Goal: Register for event/course

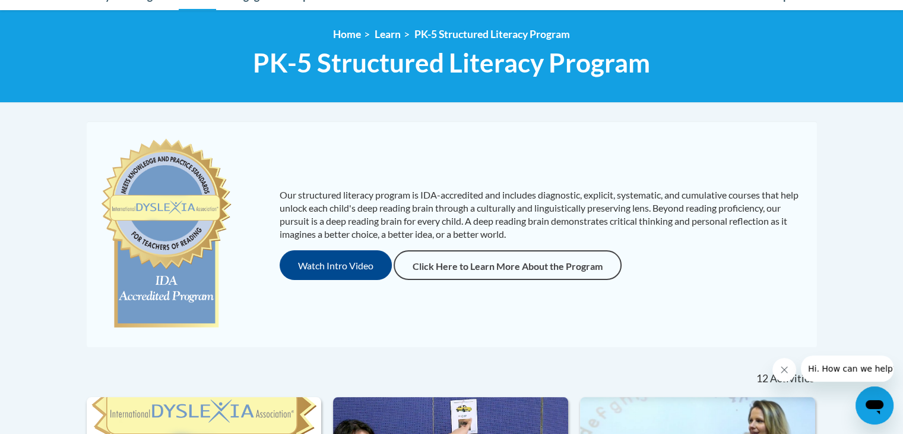
scroll to position [134, 0]
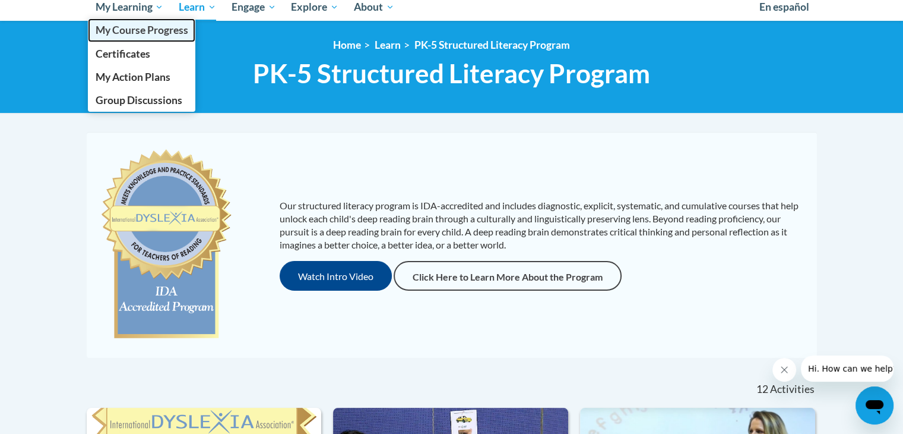
click at [148, 30] on span "My Course Progress" at bounding box center [141, 30] width 93 height 12
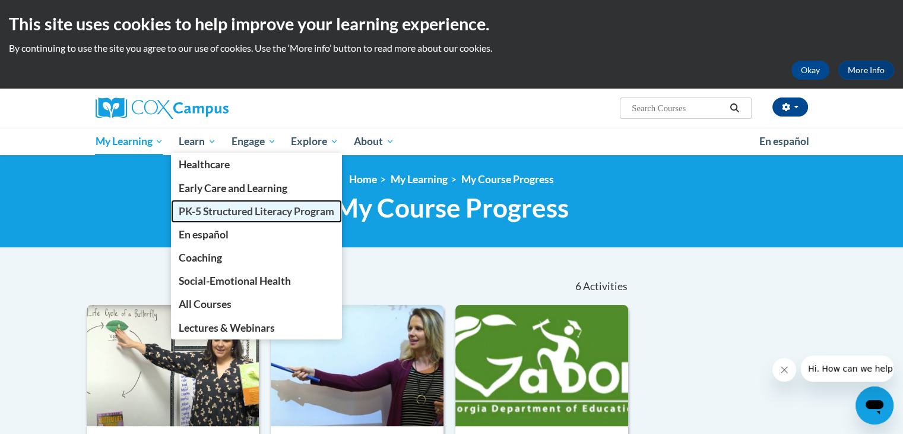
click at [214, 212] on span "PK-5 Structured Literacy Program" at bounding box center [257, 211] width 156 height 12
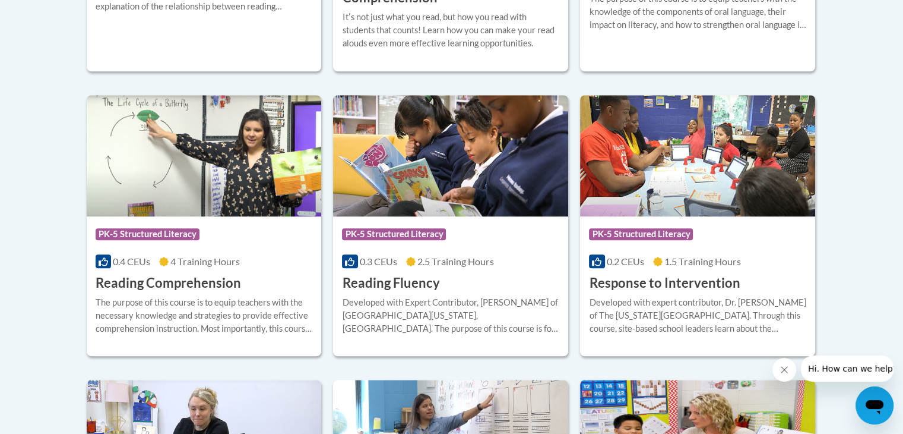
scroll to position [1057, 0]
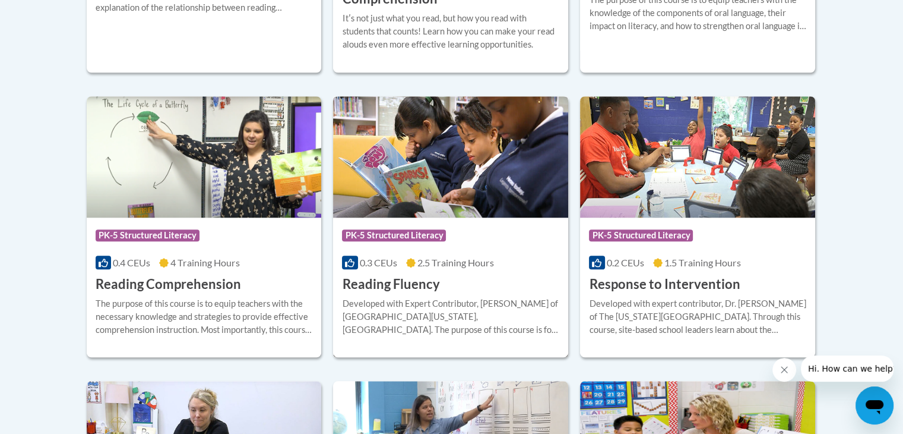
click at [435, 245] on div "Course Category: PK-5 Structured Literacy" at bounding box center [450, 236] width 217 height 27
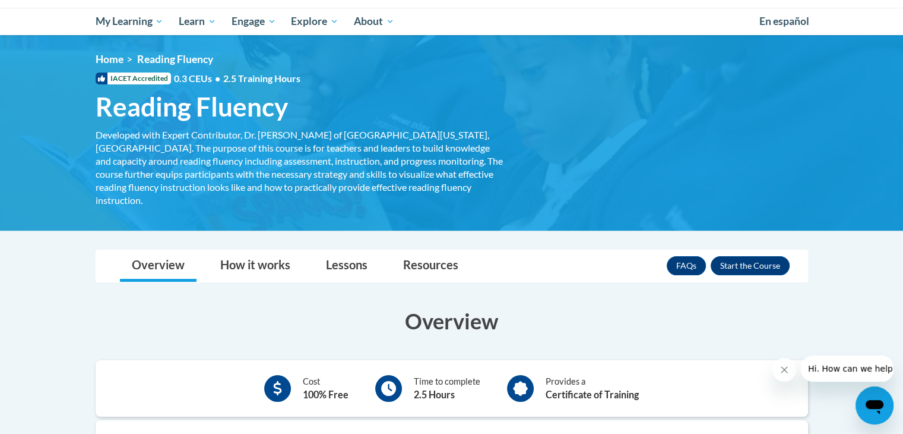
scroll to position [121, 0]
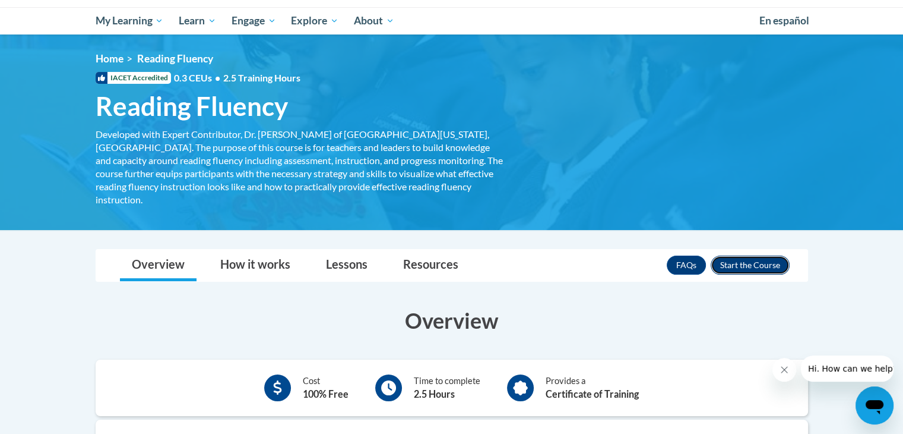
click at [735, 256] on button "Enroll" at bounding box center [750, 264] width 79 height 19
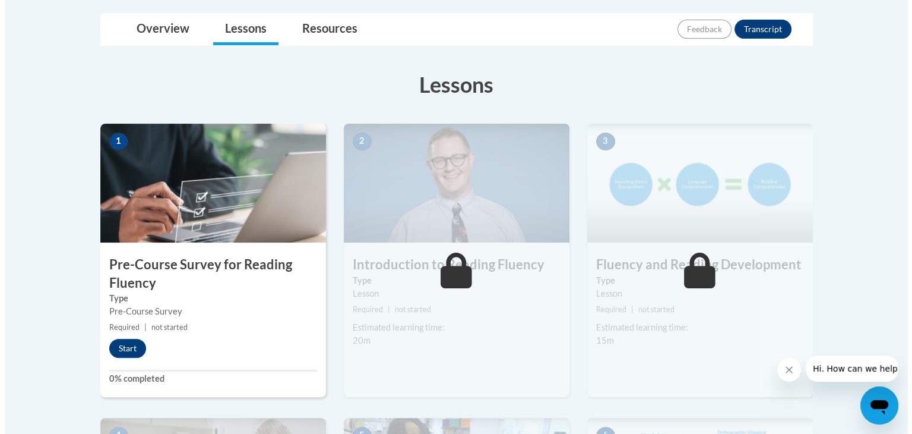
scroll to position [277, 0]
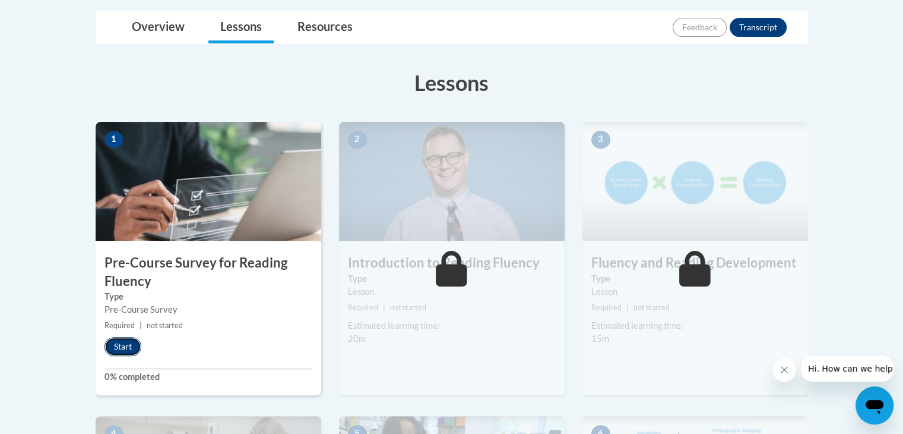
click at [115, 338] on button "Start" at bounding box center [123, 346] width 37 height 19
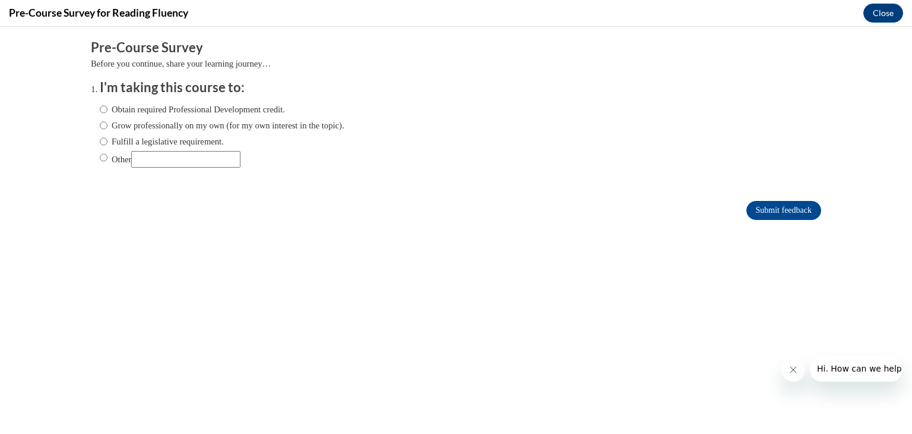
scroll to position [0, 0]
click at [132, 112] on label "Obtain required Professional Development credit." at bounding box center [192, 109] width 185 height 13
click at [107, 112] on input "Obtain required Professional Development credit." at bounding box center [104, 109] width 8 height 13
radio input "true"
click at [760, 213] on input "Submit feedback" at bounding box center [783, 210] width 75 height 19
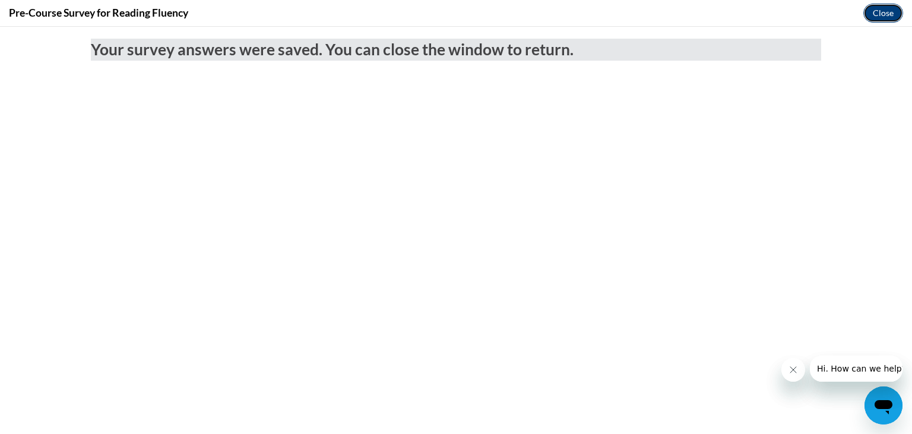
click at [892, 9] on button "Close" at bounding box center [883, 13] width 40 height 19
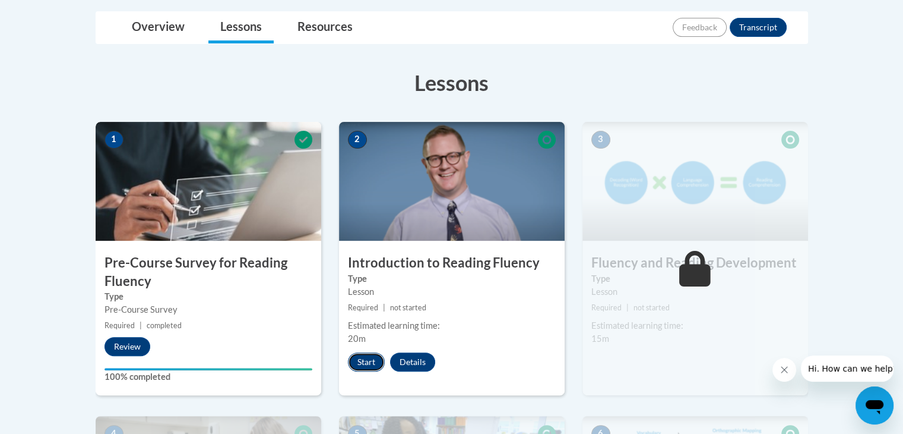
click at [368, 360] on button "Start" at bounding box center [366, 361] width 37 height 19
